Goal: Find specific page/section: Find specific page/section

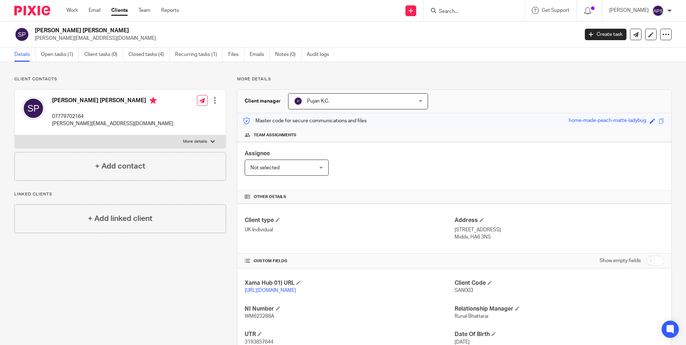
click at [450, 7] on form at bounding box center [476, 10] width 76 height 9
drag, startPoint x: 450, startPoint y: 8, endPoint x: 443, endPoint y: 10, distance: 7.3
click at [450, 8] on form at bounding box center [476, 10] width 76 height 9
click at [442, 13] on input "Search" at bounding box center [470, 12] width 65 height 6
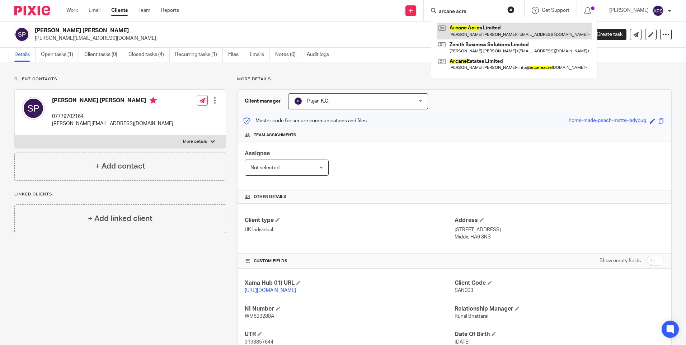
type input "arcane acre"
click at [471, 29] on link at bounding box center [514, 31] width 155 height 17
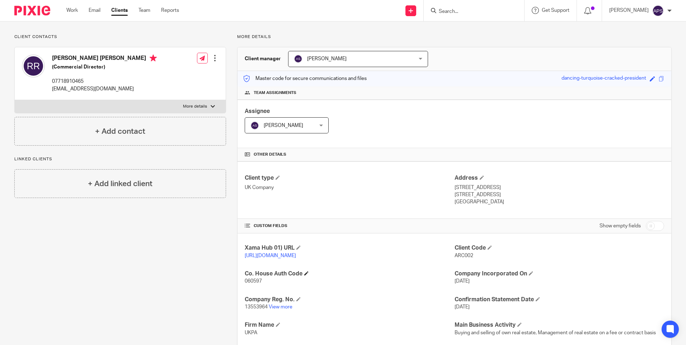
scroll to position [108, 0]
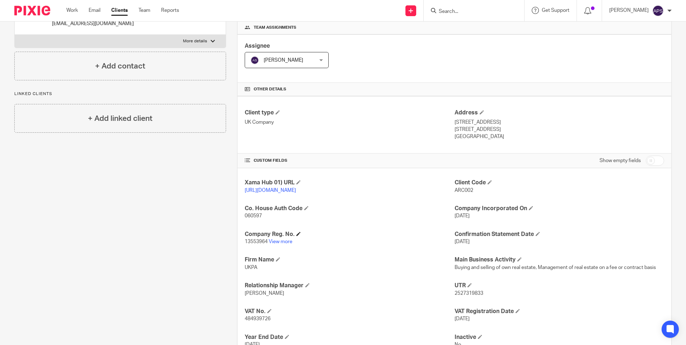
click at [278, 238] on h4 "Company Reg. No." at bounding box center [350, 235] width 210 height 8
click at [277, 244] on link "View more" at bounding box center [281, 241] width 24 height 5
